Goal: Task Accomplishment & Management: Manage account settings

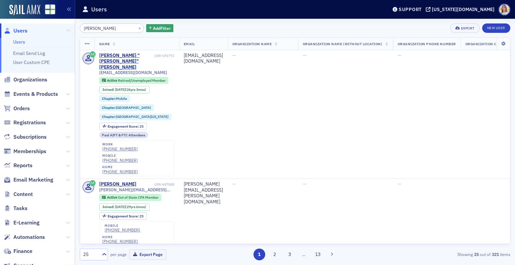
drag, startPoint x: 118, startPoint y: 29, endPoint x: 58, endPoint y: 20, distance: 60.6
click at [58, 20] on div "Users Users Email Send Log User Custom CPE Organizations Events & Products Orde…" at bounding box center [257, 132] width 515 height 265
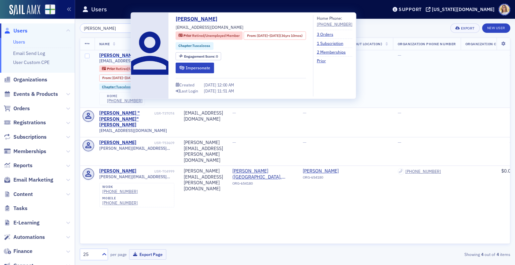
type input "[PERSON_NAME]"
click at [123, 53] on div "[PERSON_NAME]" at bounding box center [117, 56] width 37 height 6
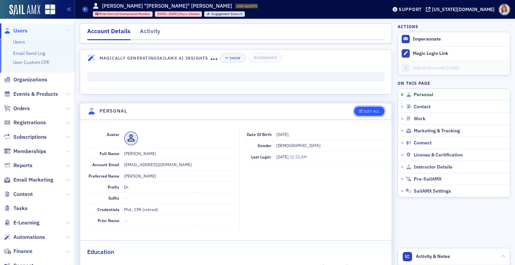
click at [372, 111] on div "Edit All" at bounding box center [371, 112] width 15 height 4
select select "US"
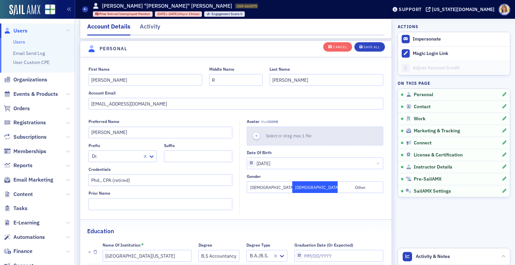
scroll to position [78, 0]
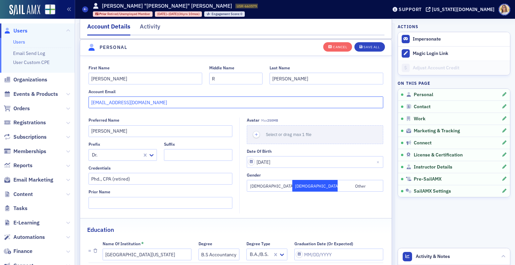
drag, startPoint x: 178, startPoint y: 101, endPoint x: 94, endPoint y: 100, distance: 84.5
click at [94, 100] on input "[EMAIL_ADDRESS][DOMAIN_NAME]" at bounding box center [236, 103] width 295 height 12
type input "b"
click at [362, 43] on button "Save All" at bounding box center [370, 46] width 30 height 9
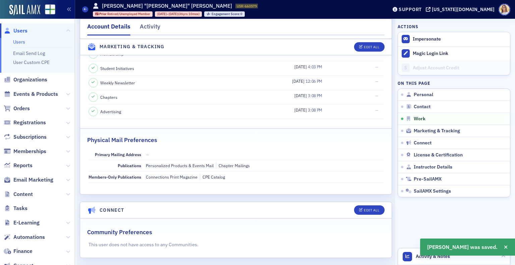
scroll to position [84, 0]
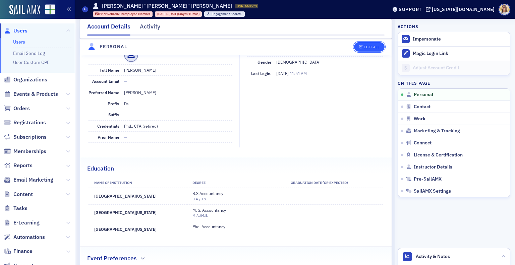
click at [371, 49] on button "Edit All" at bounding box center [369, 46] width 30 height 9
select select "US"
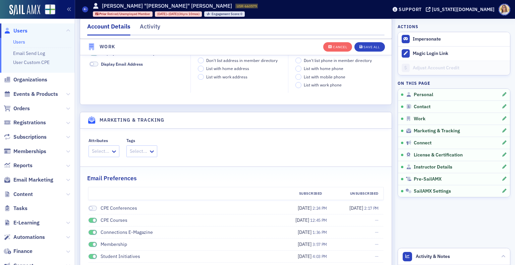
scroll to position [789, 0]
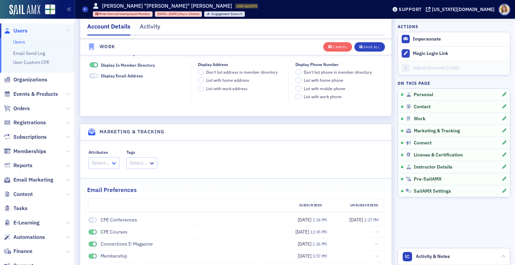
click at [115, 162] on icon at bounding box center [114, 163] width 7 height 7
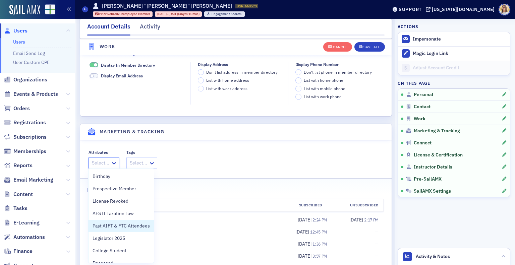
scroll to position [8, 0]
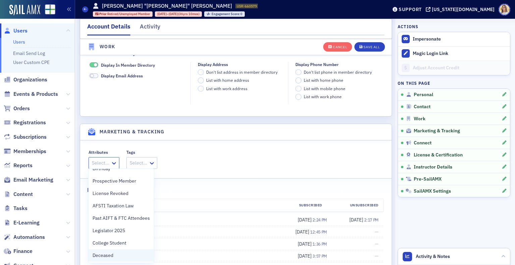
click at [137, 253] on div "Deceased" at bounding box center [121, 255] width 57 height 7
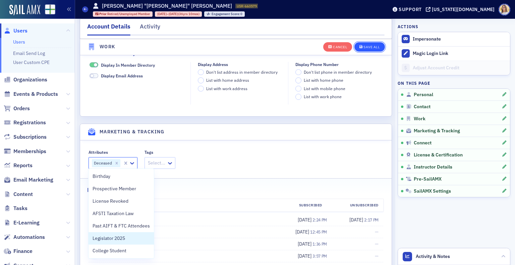
click at [363, 50] on button "Save All" at bounding box center [370, 46] width 30 height 9
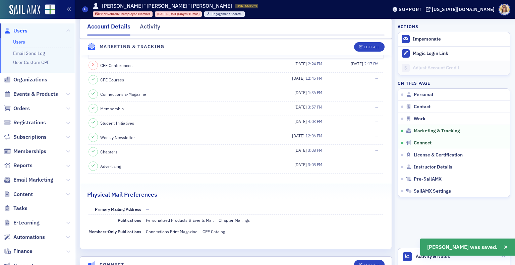
click at [146, 27] on div "Activity" at bounding box center [150, 28] width 20 height 12
